Goal: Task Accomplishment & Management: Manage account settings

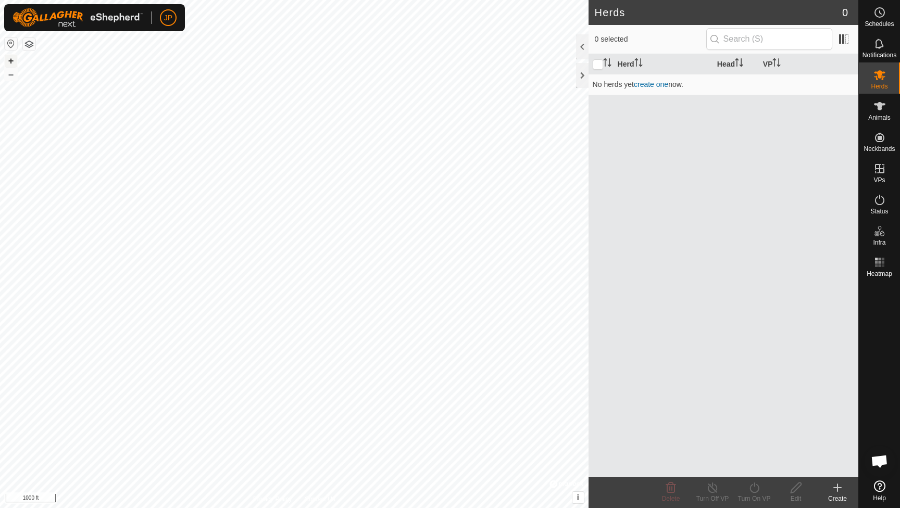
click at [15, 64] on button "+" at bounding box center [11, 61] width 13 height 13
click at [32, 44] on button "button" at bounding box center [29, 44] width 13 height 13
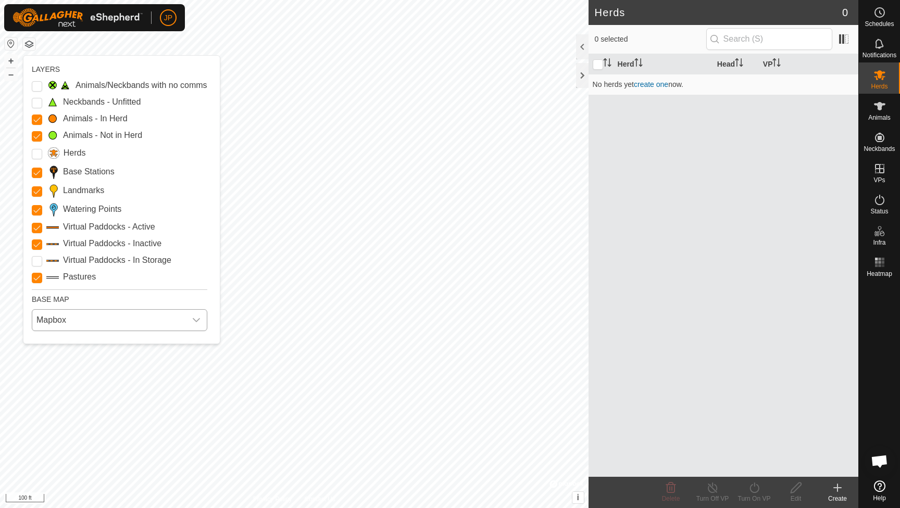
click at [91, 317] on span "Mapbox" at bounding box center [109, 320] width 154 height 21
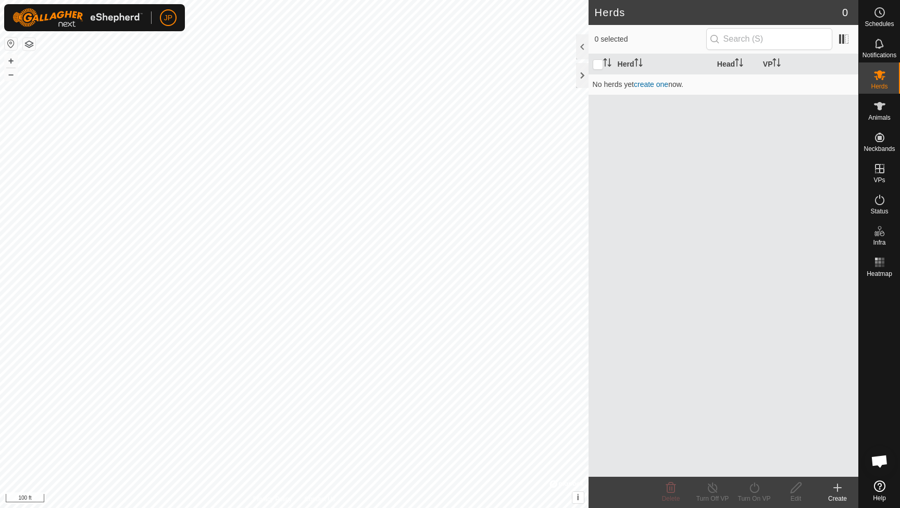
click at [123, 23] on img at bounding box center [78, 17] width 130 height 19
drag, startPoint x: 71, startPoint y: 23, endPoint x: 77, endPoint y: 24, distance: 6.3
click at [70, 23] on img at bounding box center [78, 17] width 130 height 19
click at [182, 59] on link "Settings" at bounding box center [216, 61] width 103 height 17
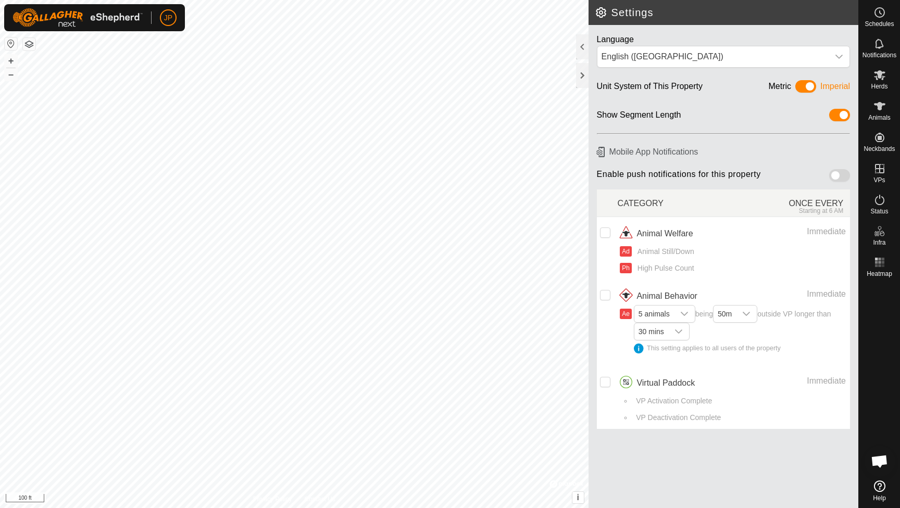
click at [603, 15] on h2 "Settings" at bounding box center [727, 12] width 264 height 13
click at [581, 39] on div at bounding box center [582, 46] width 13 height 25
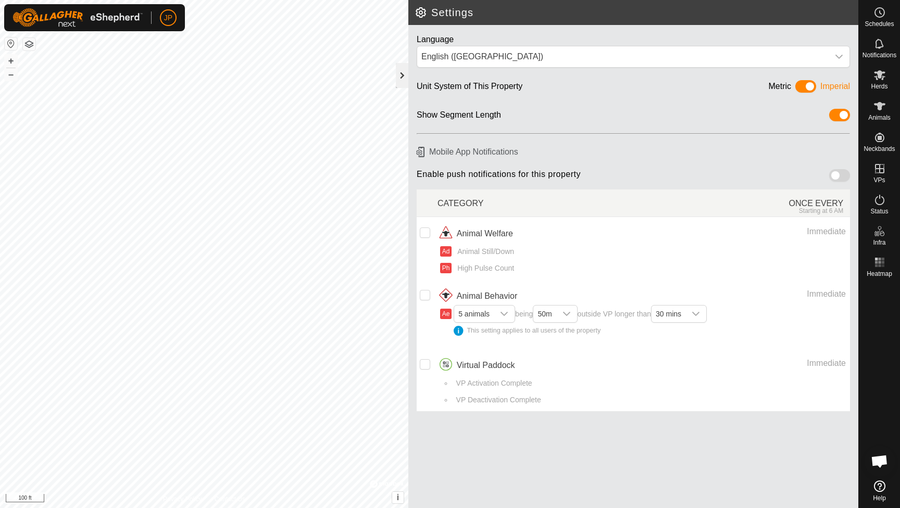
click at [406, 76] on div at bounding box center [402, 75] width 13 height 25
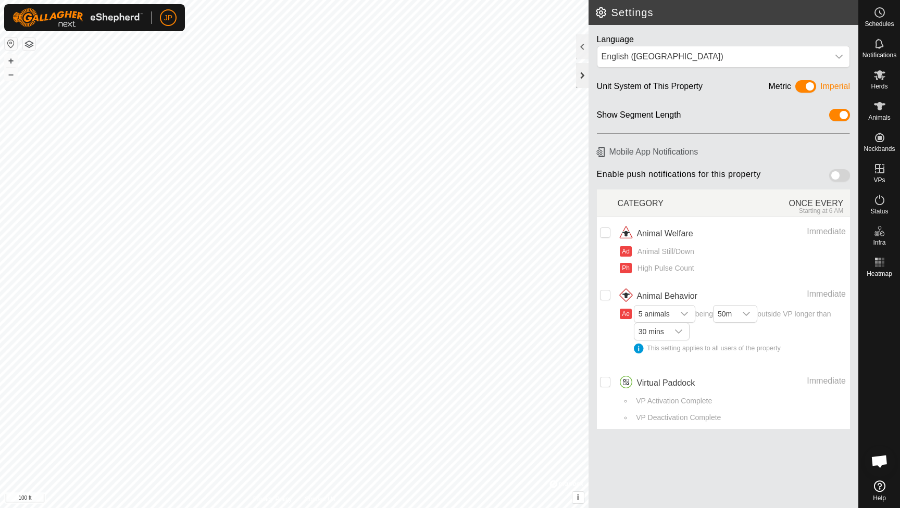
click at [582, 75] on div at bounding box center [582, 75] width 13 height 25
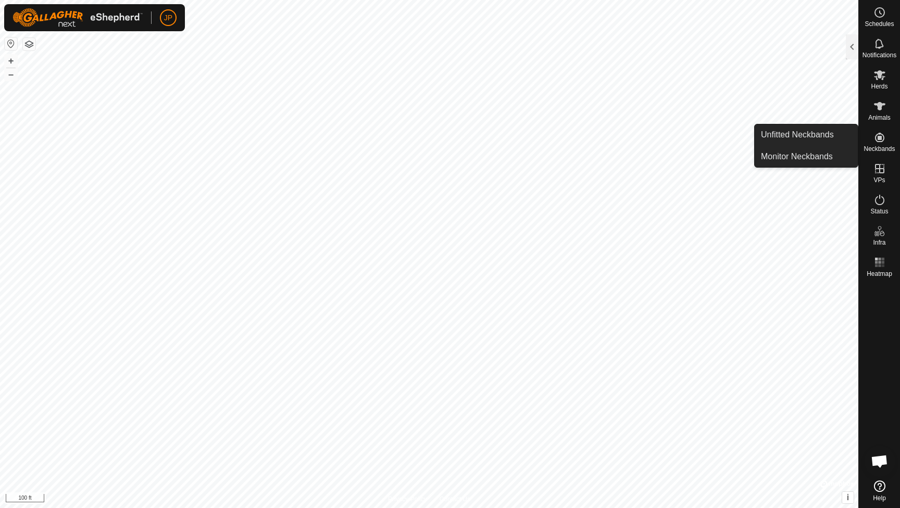
click at [883, 138] on icon at bounding box center [880, 137] width 13 height 13
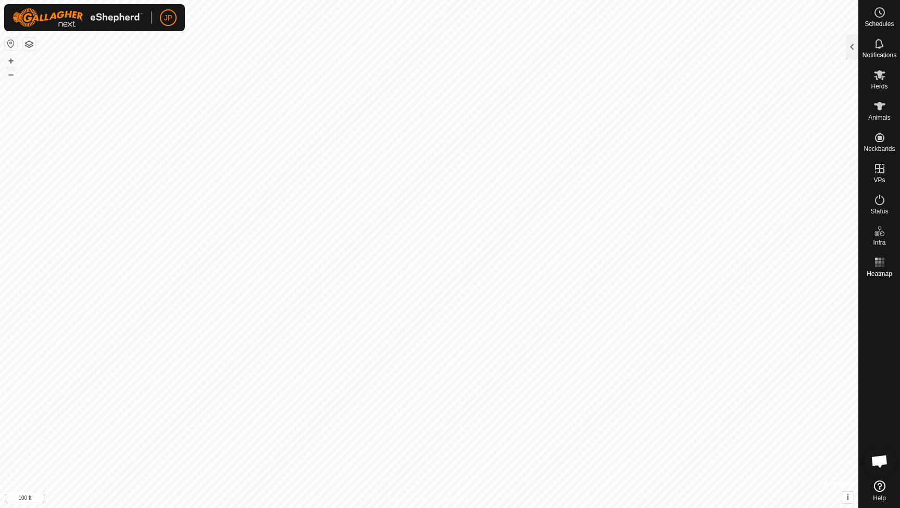
click at [881, 463] on span "Open chat" at bounding box center [879, 462] width 17 height 15
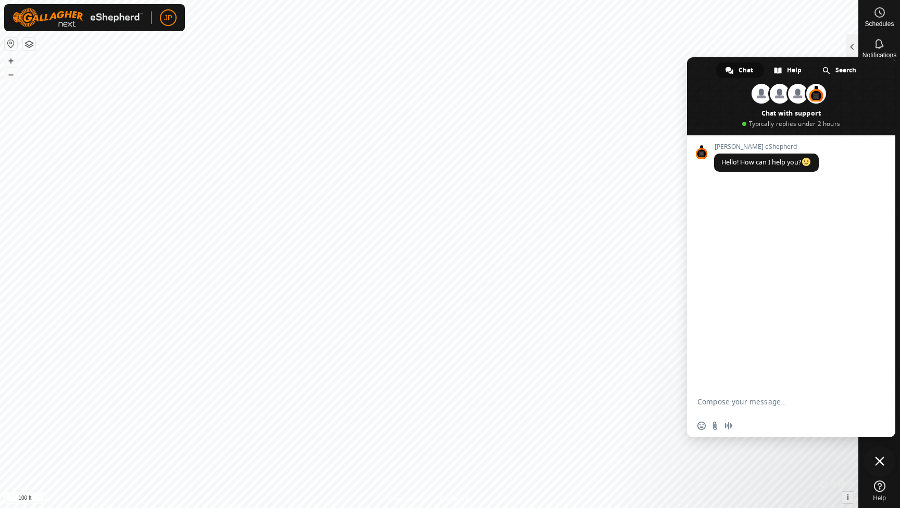
click at [747, 71] on span "Chat" at bounding box center [746, 71] width 15 height 16
click at [766, 399] on textarea "Compose your message..." at bounding box center [781, 402] width 167 height 26
type textarea "its a really old map, any way to get it updated to the last couple years so I c…"
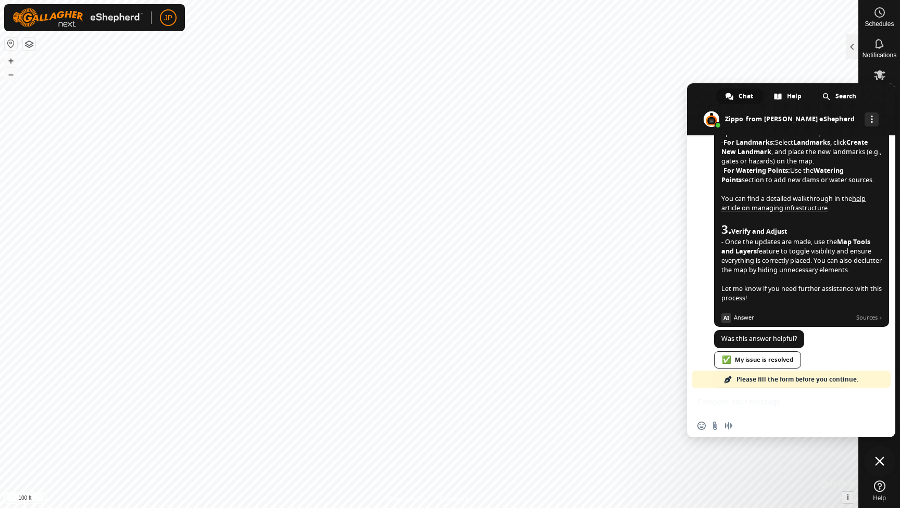
scroll to position [462, 0]
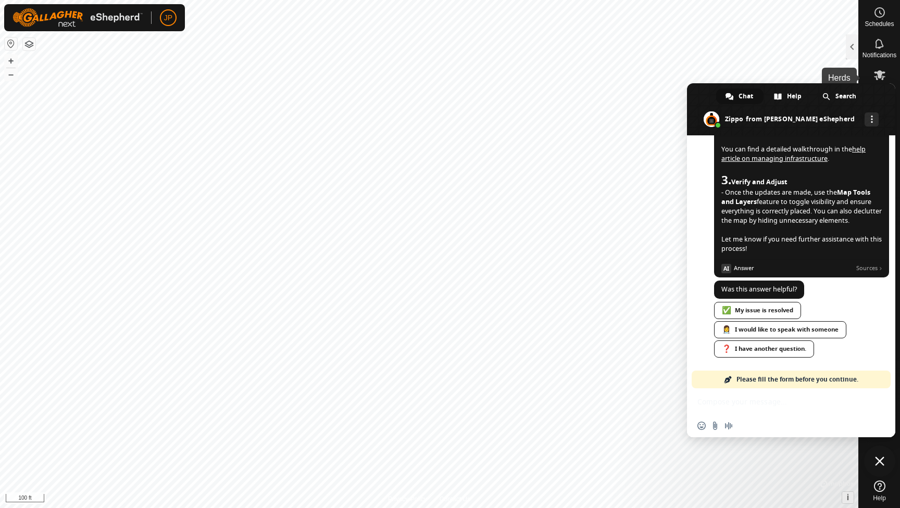
click at [879, 78] on icon at bounding box center [879, 75] width 11 height 10
click at [881, 465] on span "Close chat" at bounding box center [879, 461] width 9 height 9
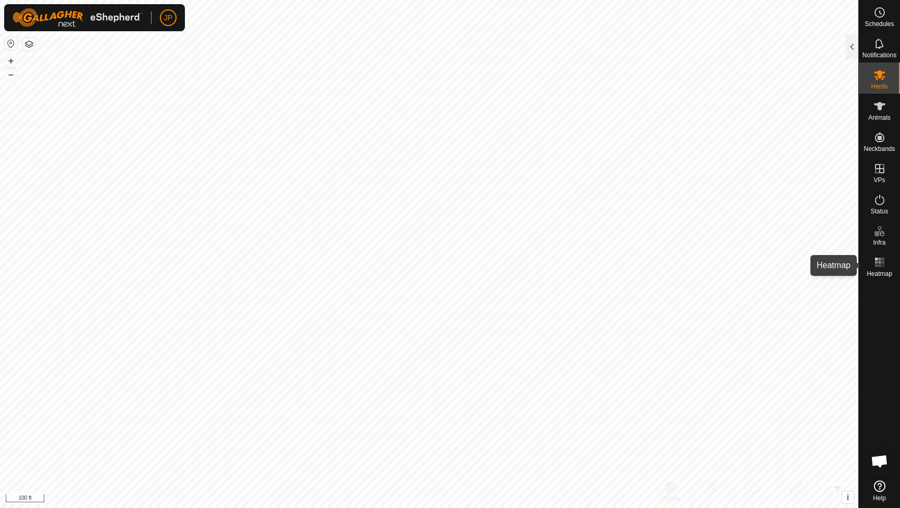
click at [883, 260] on rect at bounding box center [882, 259] width 3 height 3
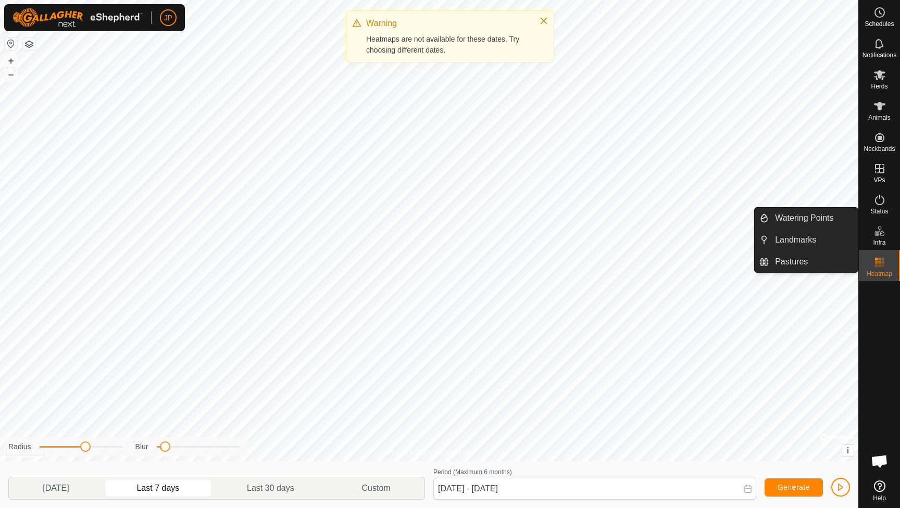
click at [877, 243] on span "Infra" at bounding box center [879, 243] width 13 height 6
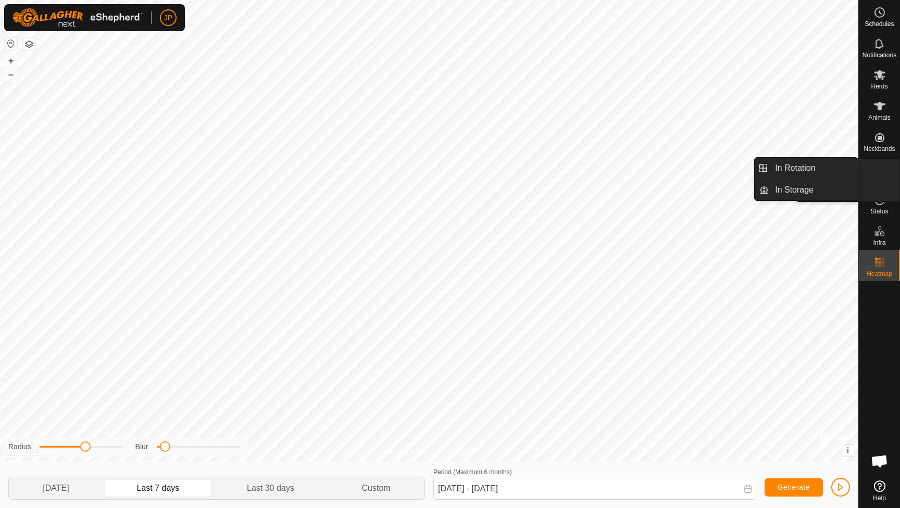
click at [881, 178] on span "VPs" at bounding box center [879, 180] width 11 height 6
click at [878, 171] on icon at bounding box center [880, 169] width 13 height 13
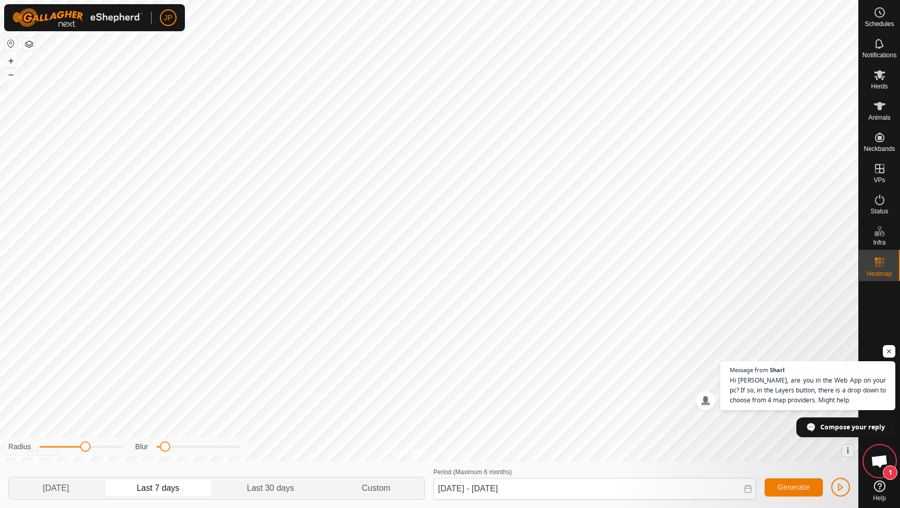
scroll to position [462, 0]
click at [874, 164] on icon at bounding box center [880, 169] width 13 height 13
click at [836, 173] on link "In Rotation" at bounding box center [813, 168] width 89 height 21
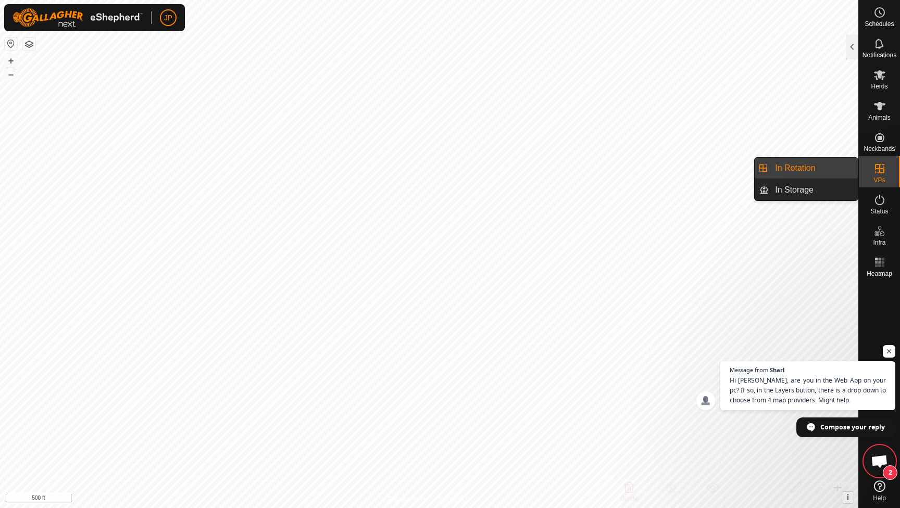
click at [877, 176] on es-virtualpaddocks-svg-icon at bounding box center [880, 168] width 19 height 17
click at [817, 196] on link "In Storage" at bounding box center [813, 190] width 89 height 21
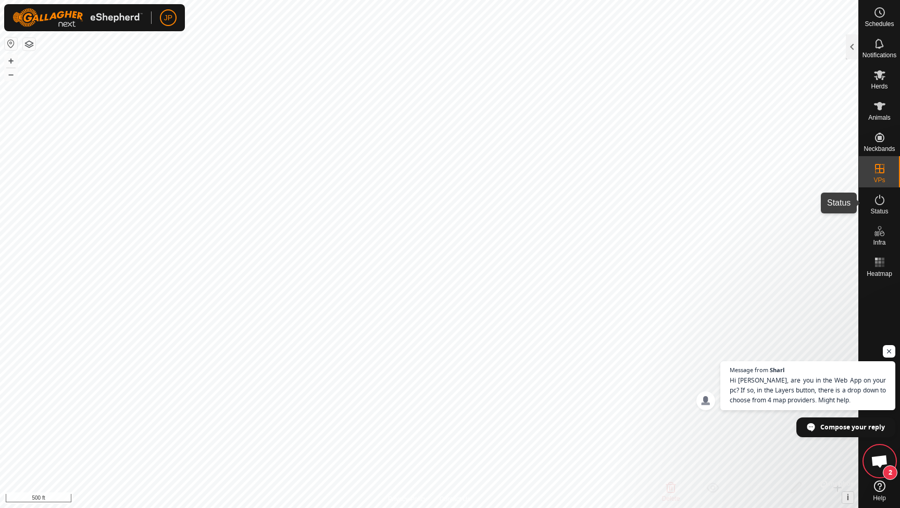
click at [887, 207] on es-activation-svg-icon at bounding box center [880, 200] width 19 height 17
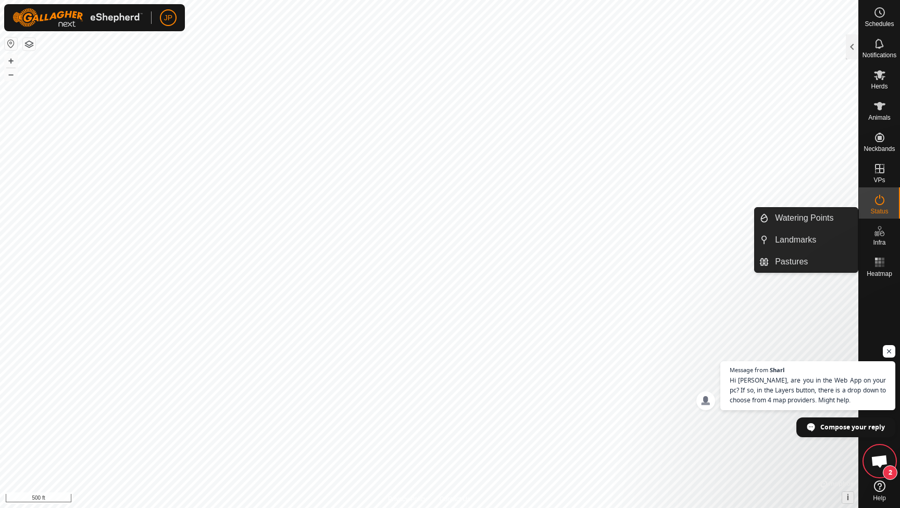
click at [883, 230] on icon at bounding box center [880, 231] width 13 height 13
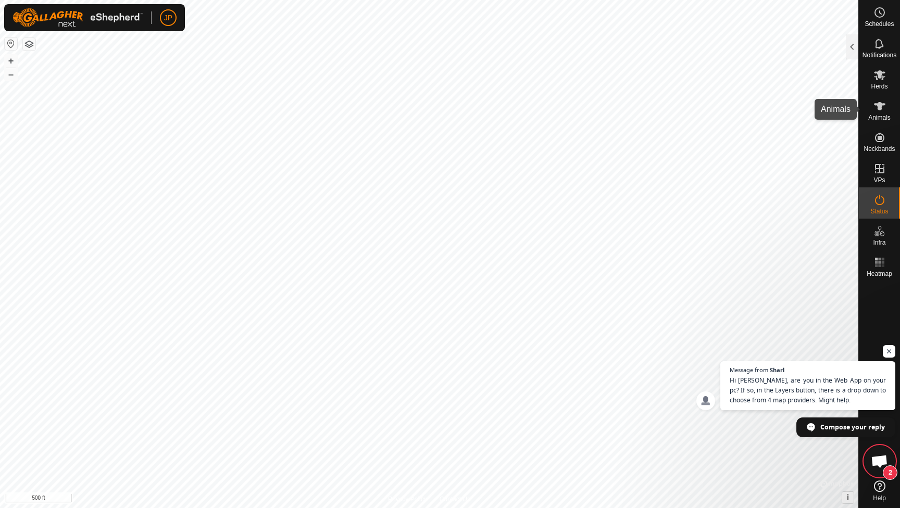
click at [878, 117] on span "Animals" at bounding box center [879, 118] width 22 height 6
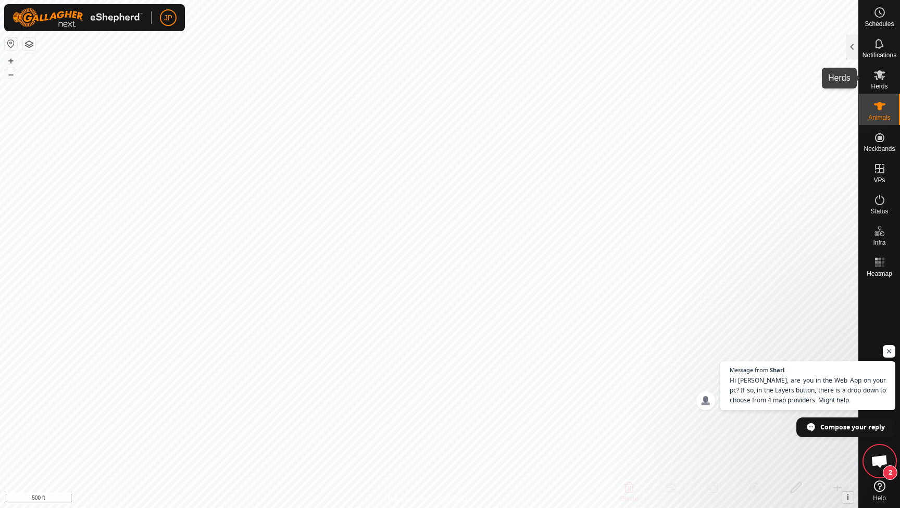
click at [882, 80] on icon at bounding box center [879, 75] width 11 height 10
click at [878, 57] on span "Notifications" at bounding box center [880, 55] width 34 height 6
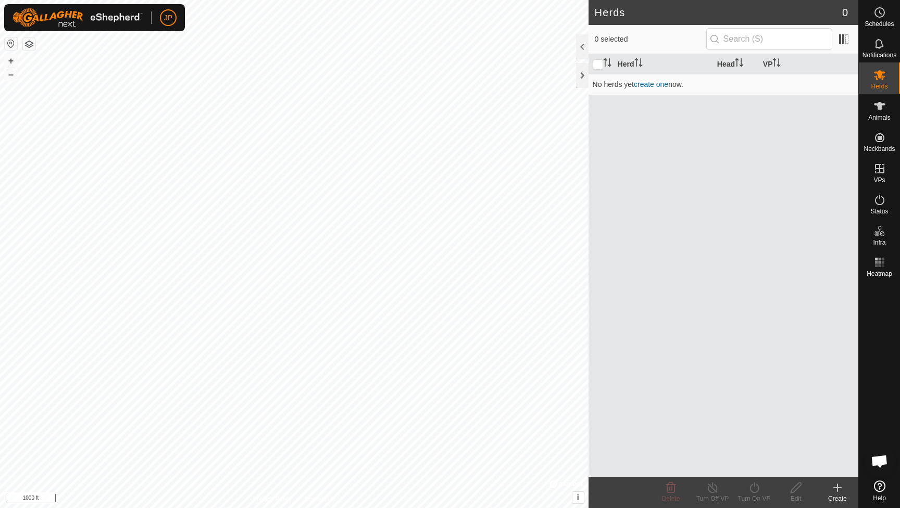
scroll to position [462, 0]
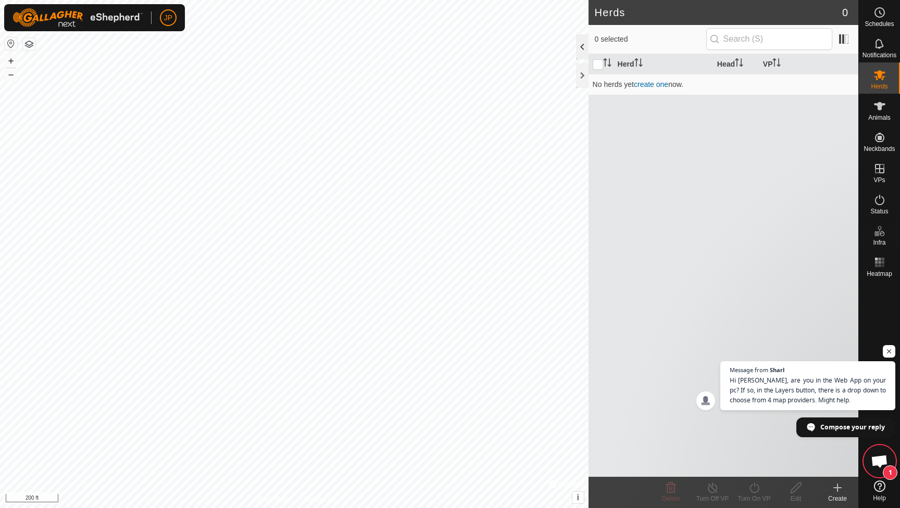
click at [577, 46] on div at bounding box center [582, 46] width 13 height 25
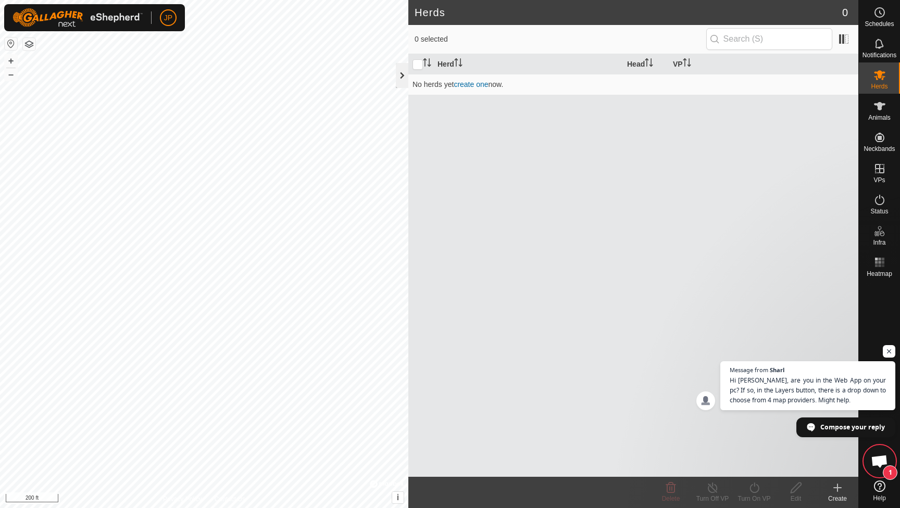
click at [405, 80] on div at bounding box center [402, 75] width 13 height 25
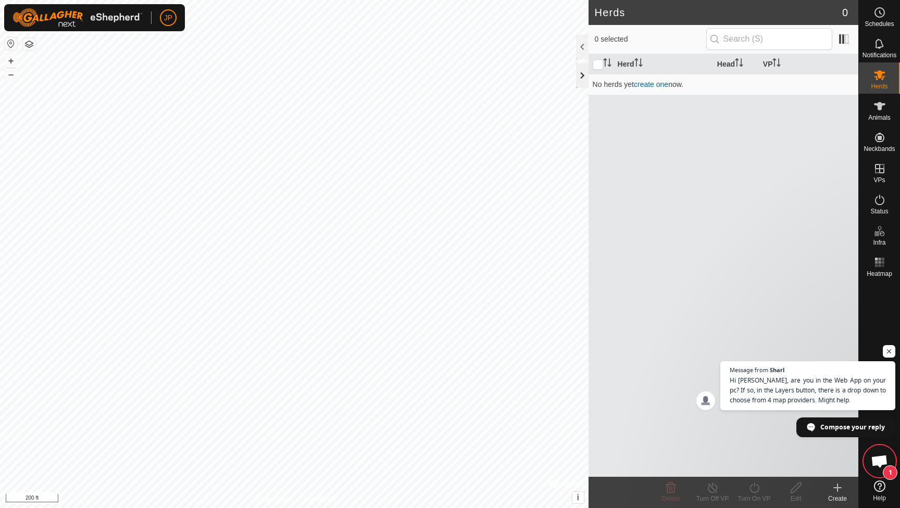
click at [579, 81] on div at bounding box center [582, 75] width 13 height 25
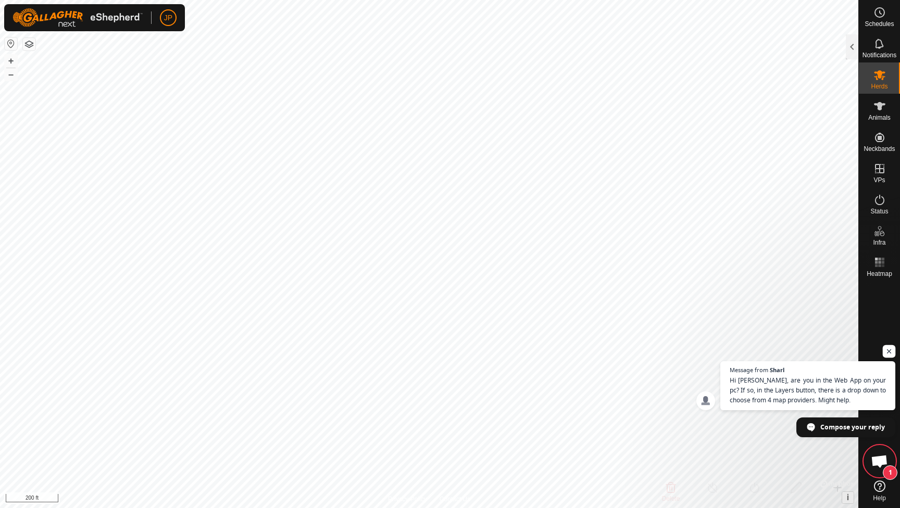
click at [890, 354] on span "Open chat" at bounding box center [889, 351] width 13 height 13
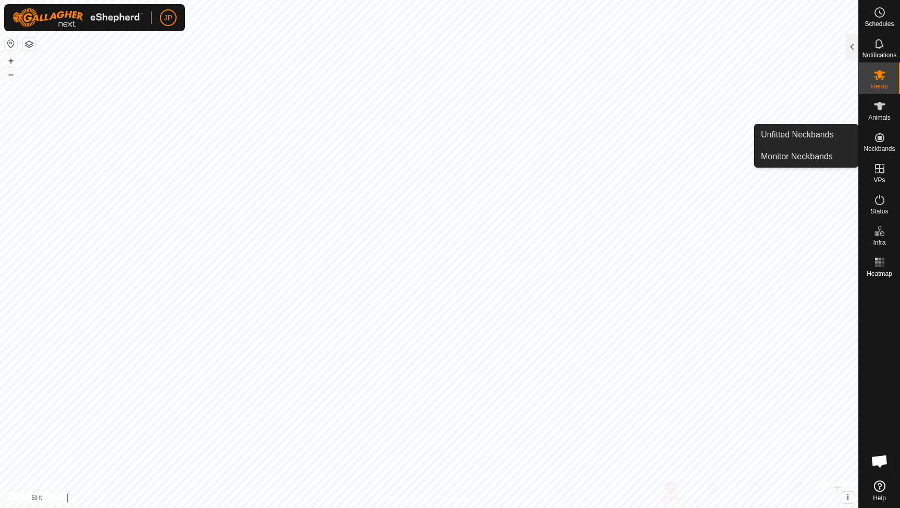
click at [880, 144] on es-neckbands-svg-icon at bounding box center [880, 137] width 19 height 17
click at [813, 138] on link "Unfitted Neckbands" at bounding box center [806, 135] width 103 height 21
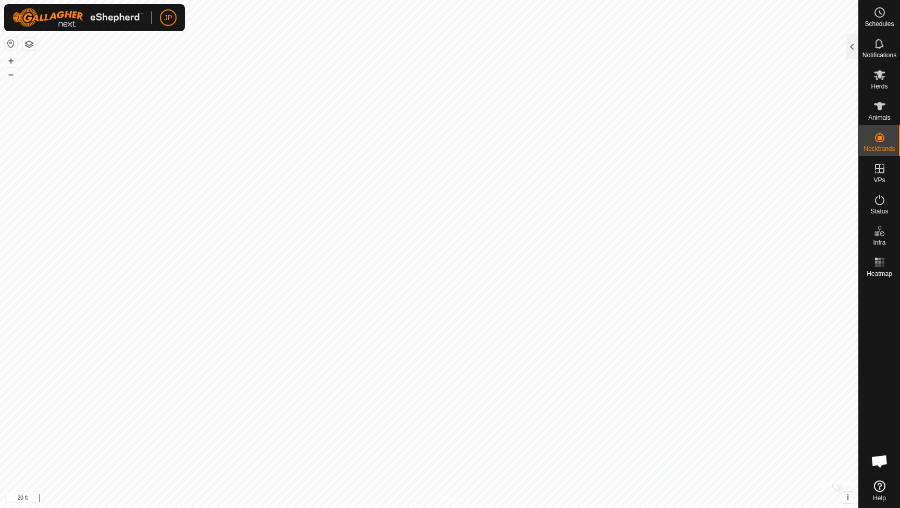
checkbox input "true"
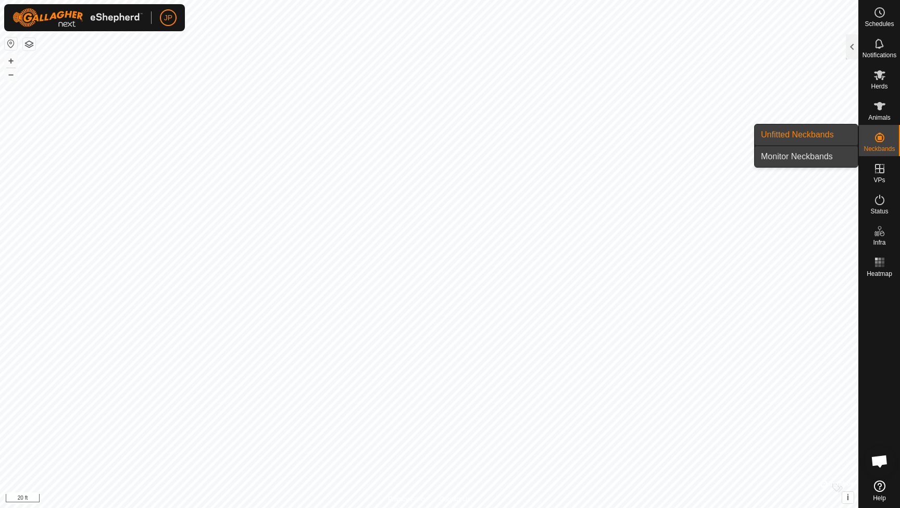
click at [824, 157] on link "Monitor Neckbands" at bounding box center [806, 156] width 103 height 21
click at [839, 140] on link "Unfitted Neckbands" at bounding box center [806, 135] width 103 height 21
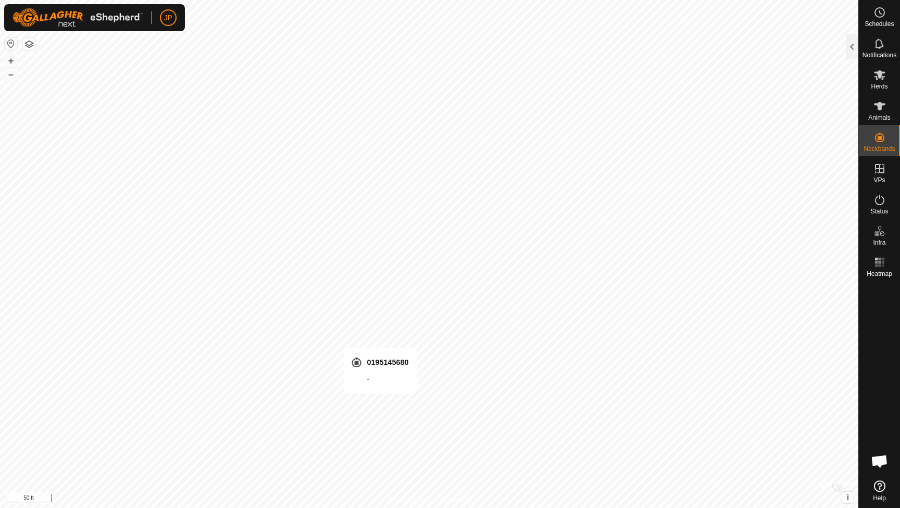
checkbox input "true"
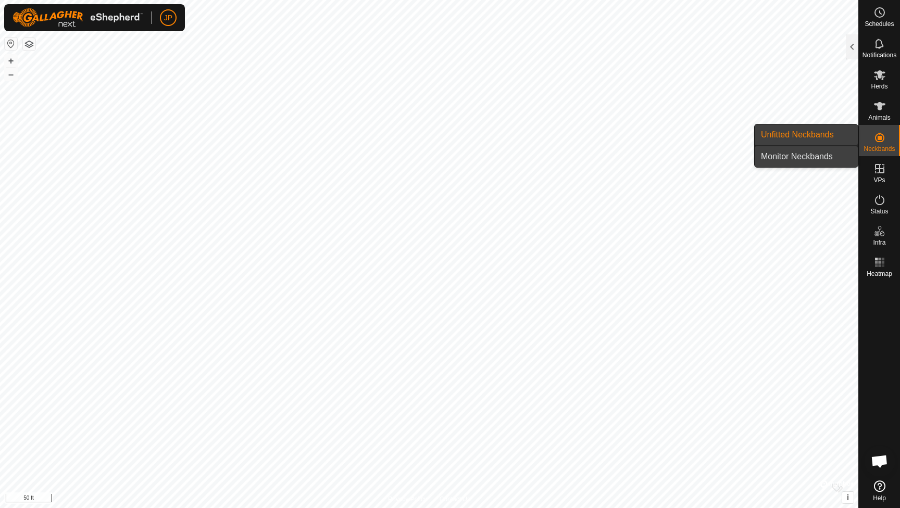
click at [798, 158] on link "Monitor Neckbands" at bounding box center [806, 156] width 103 height 21
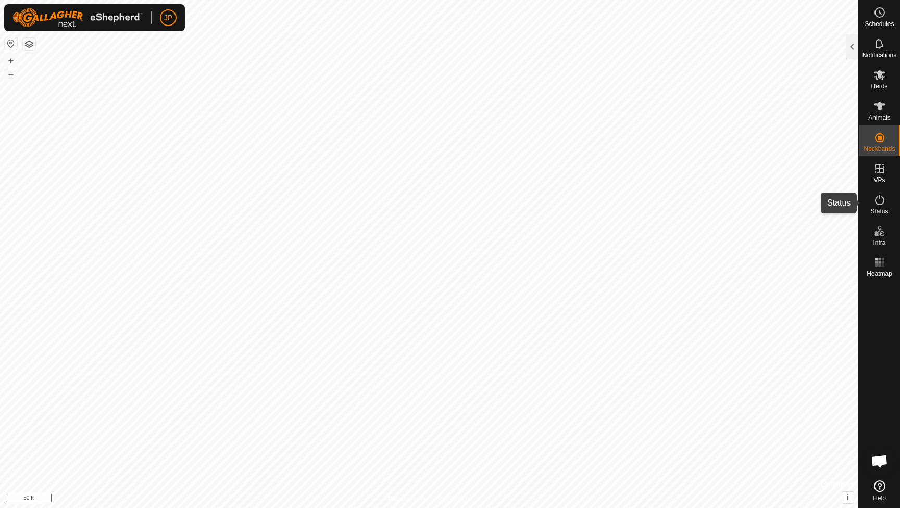
click at [878, 201] on icon at bounding box center [880, 200] width 13 height 13
click at [28, 40] on button "button" at bounding box center [29, 44] width 13 height 13
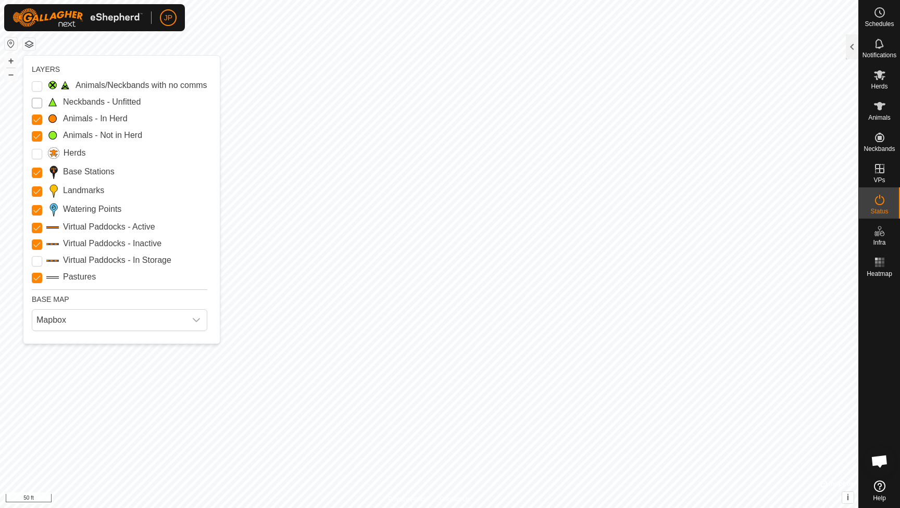
click at [38, 98] on Unfitted "Neckbands - Unfitted" at bounding box center [37, 103] width 10 height 10
click at [39, 85] on Issue "Animals/Neckbands with no comms" at bounding box center [37, 86] width 10 height 10
click at [36, 152] on input "Herds" at bounding box center [37, 154] width 10 height 10
click at [37, 264] on Storage "Virtual Paddocks - In Storage" at bounding box center [37, 261] width 10 height 10
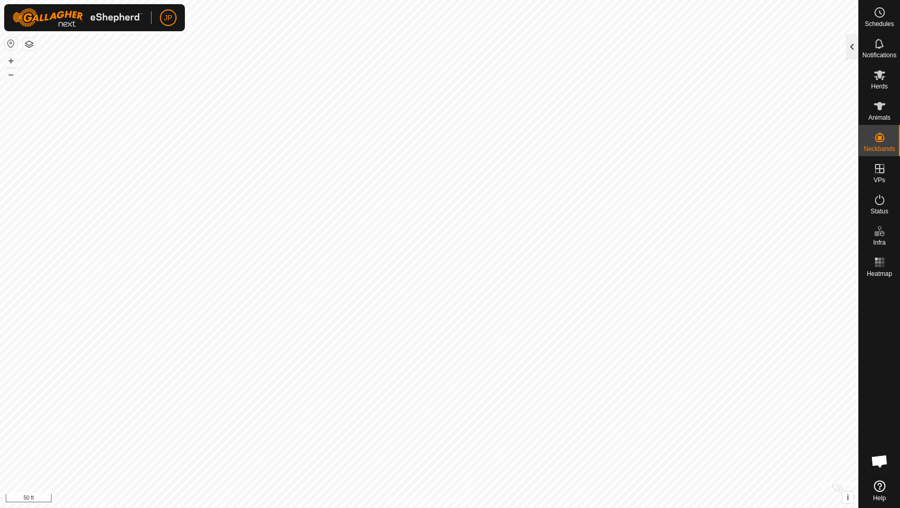
click at [848, 42] on div at bounding box center [852, 46] width 13 height 25
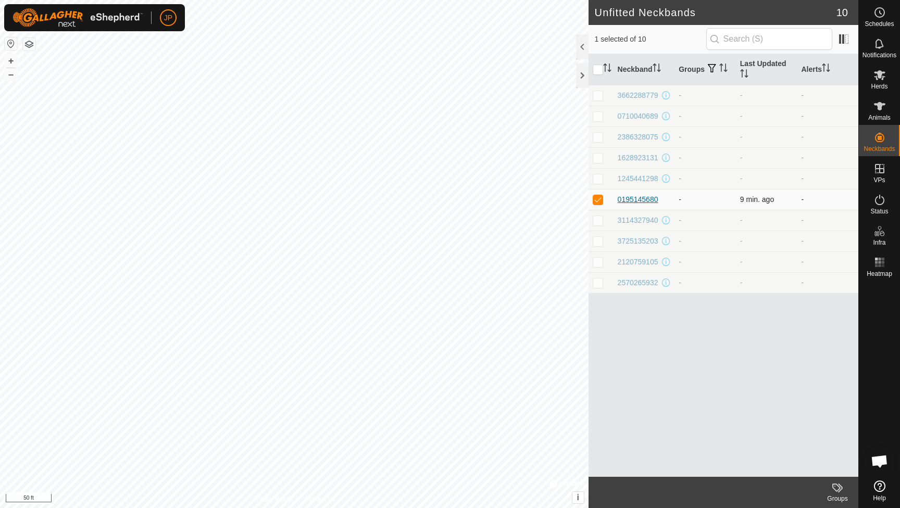
click at [635, 203] on div "0195145680" at bounding box center [638, 199] width 41 height 11
